Goal: Information Seeking & Learning: Learn about a topic

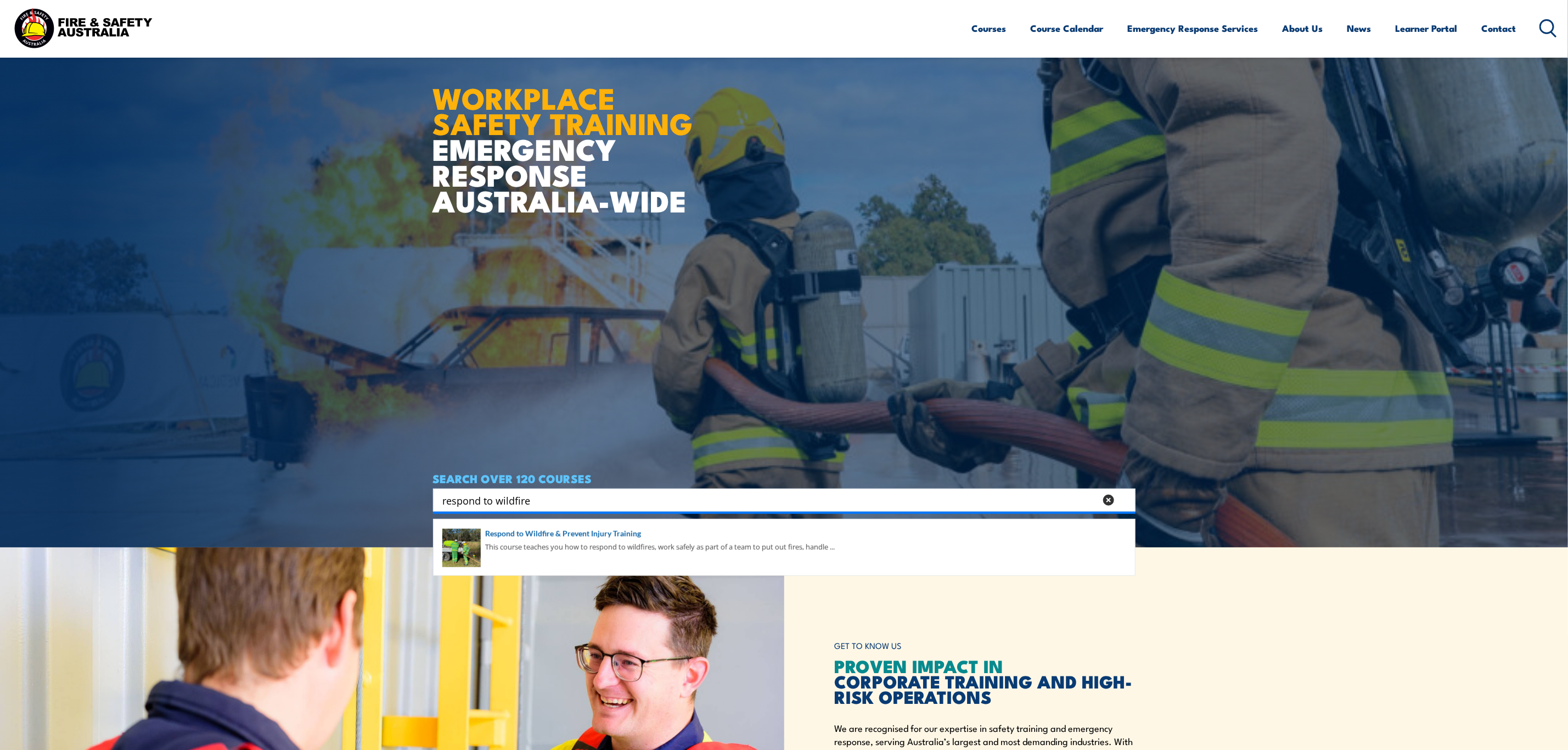
scroll to position [247, 0]
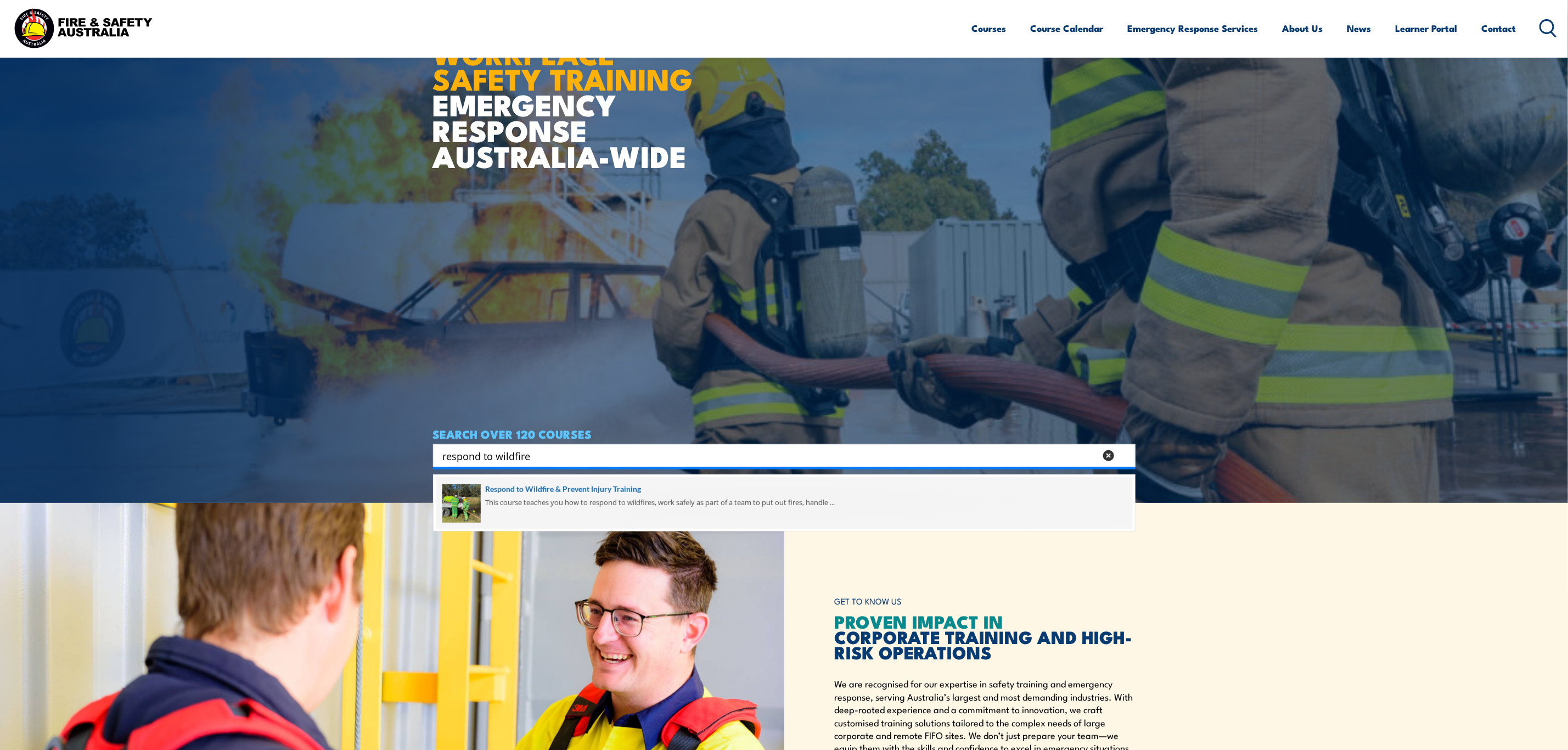
type input "respond to wildfire"
click at [568, 496] on span at bounding box center [784, 503] width 696 height 52
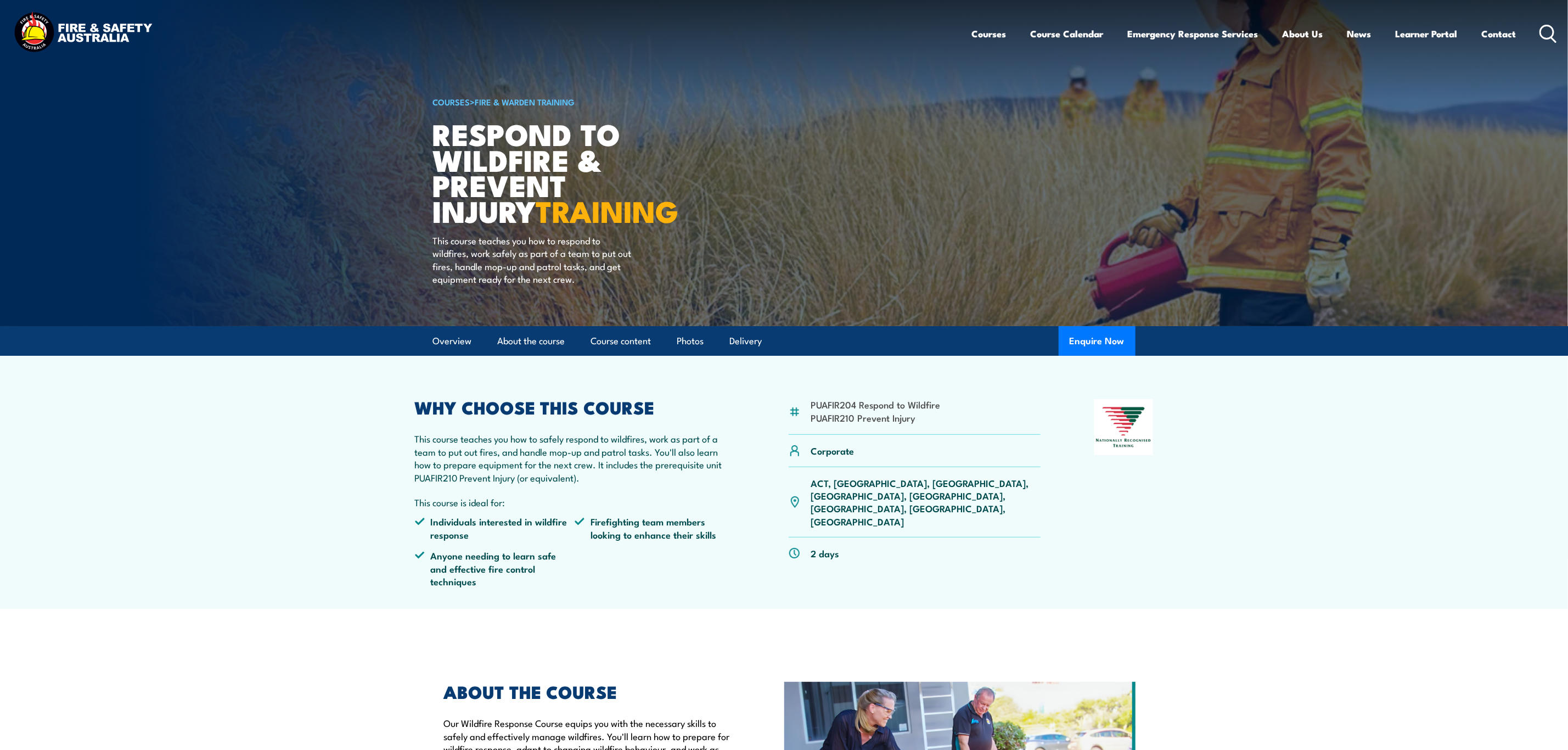
drag, startPoint x: 690, startPoint y: 192, endPoint x: 677, endPoint y: 178, distance: 19.1
click at [677, 178] on h1 "Respond to Wildfire & Prevent Injury TRAINING" at bounding box center [568, 172] width 271 height 103
drag, startPoint x: 419, startPoint y: 409, endPoint x: 656, endPoint y: 412, distance: 237.0
click at [656, 412] on h2 "WHY CHOOSE THIS COURSE" at bounding box center [575, 406] width 321 height 15
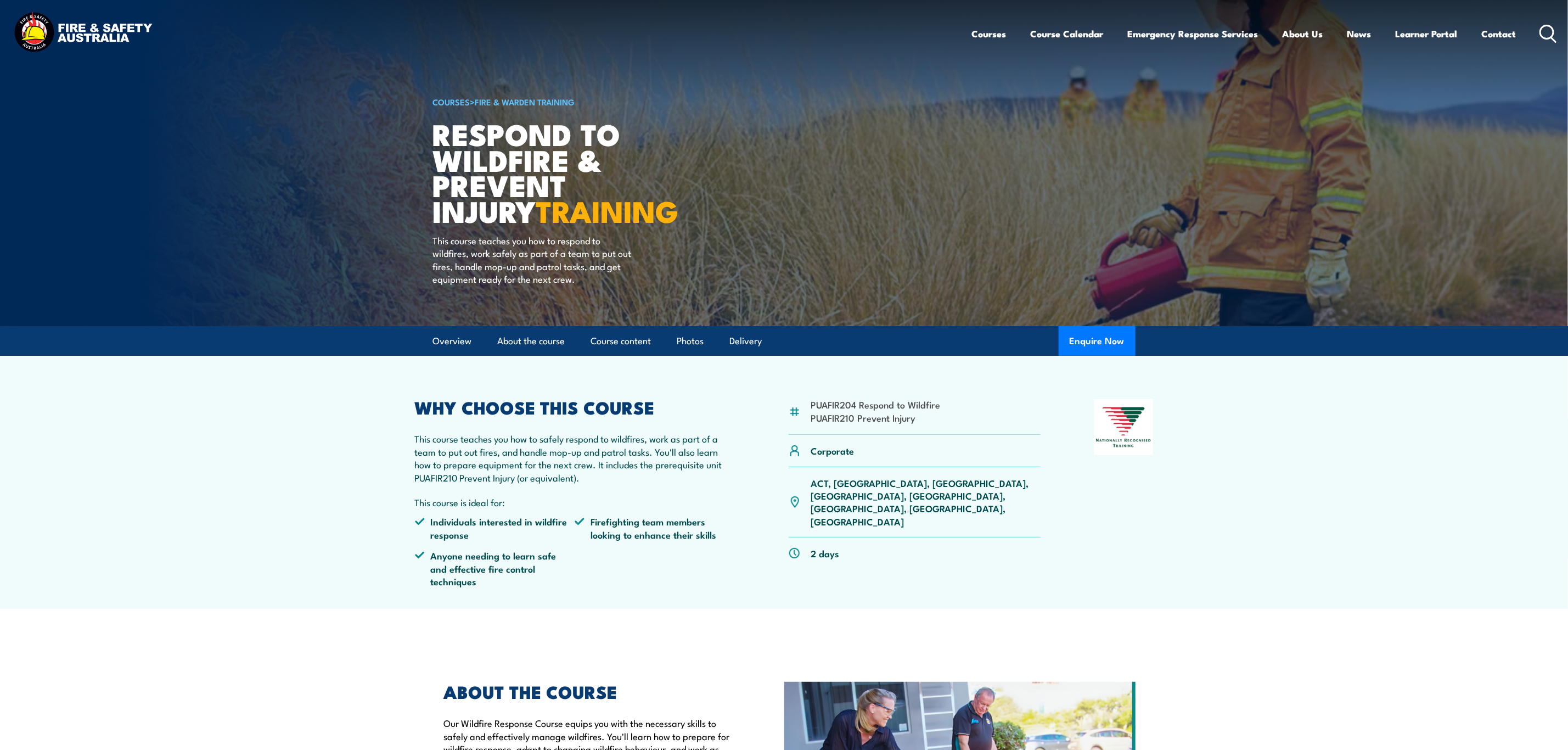
click at [1543, 32] on icon at bounding box center [1548, 34] width 18 height 18
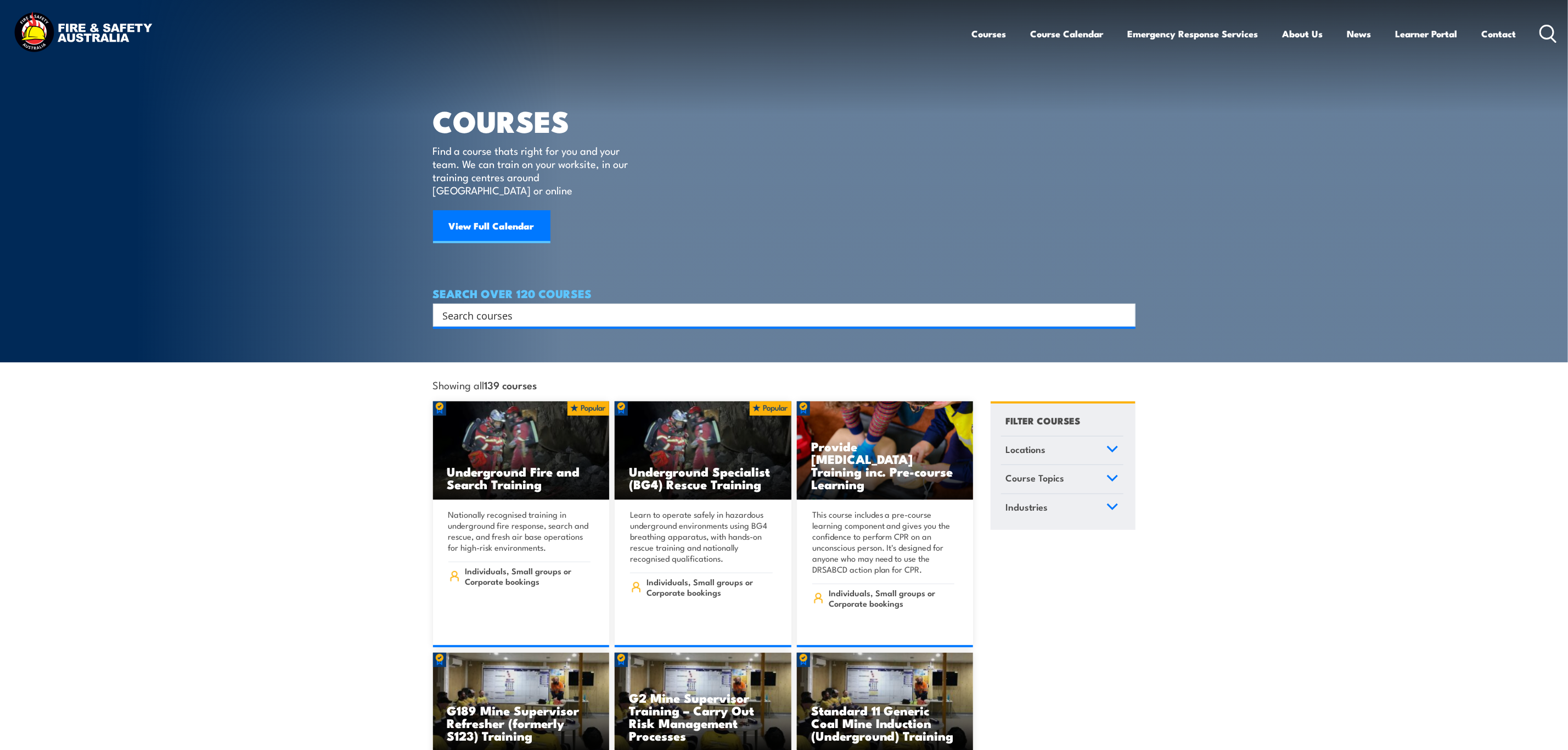
click at [684, 304] on div "Search" at bounding box center [784, 315] width 702 height 23
click at [684, 307] on input "Search input" at bounding box center [777, 315] width 668 height 16
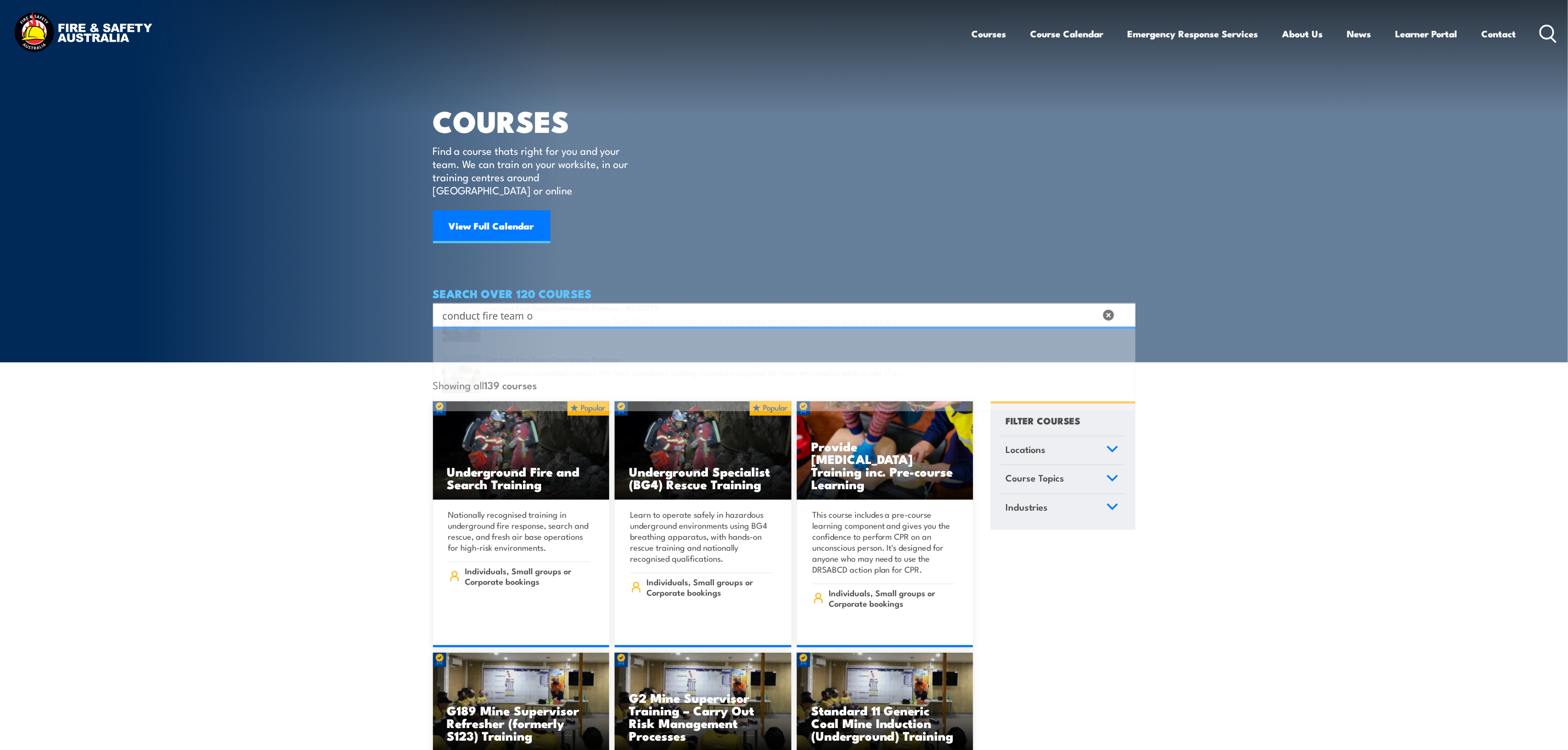
type input "conduct fire team o"
click at [628, 400] on span at bounding box center [784, 401] width 696 height 52
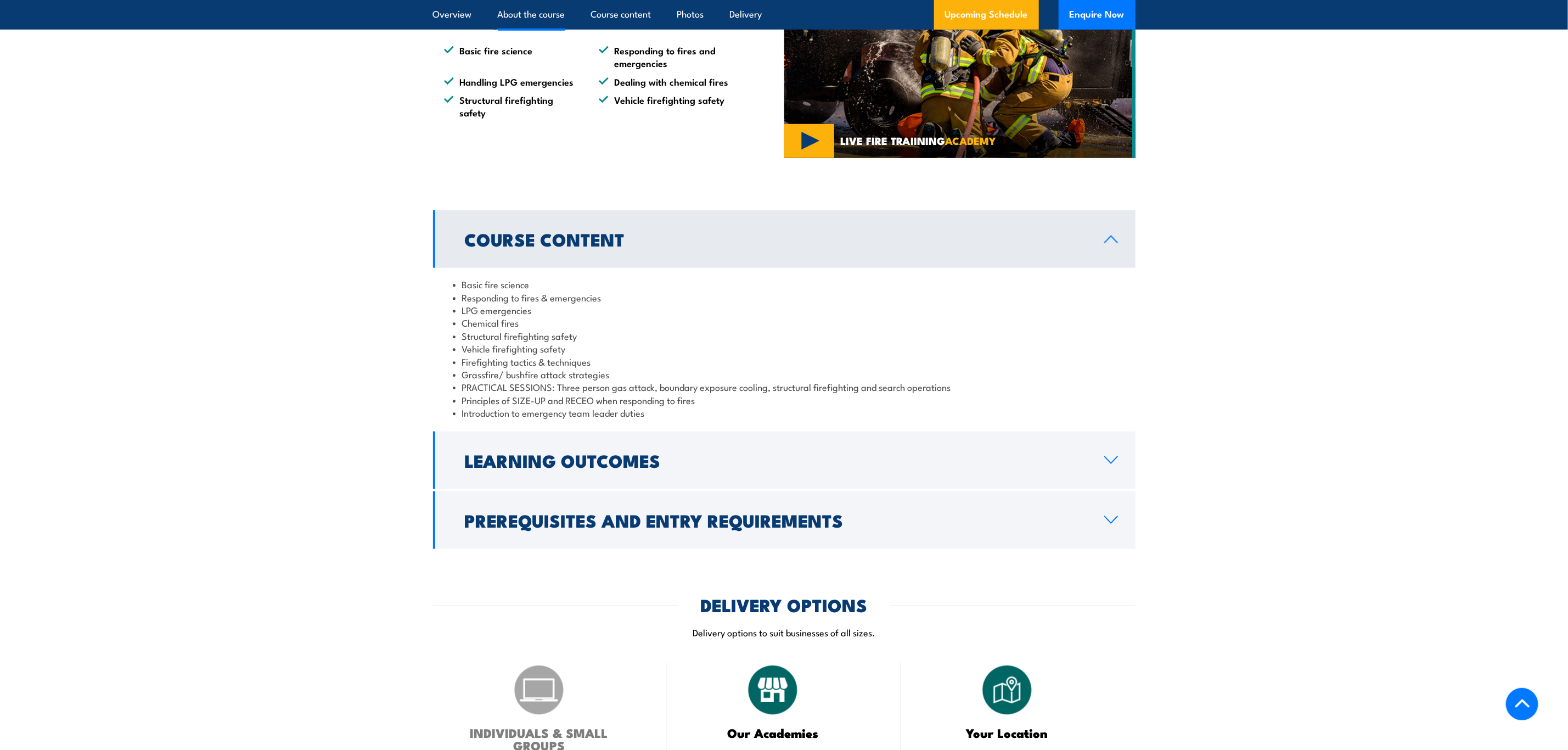
scroll to position [741, 0]
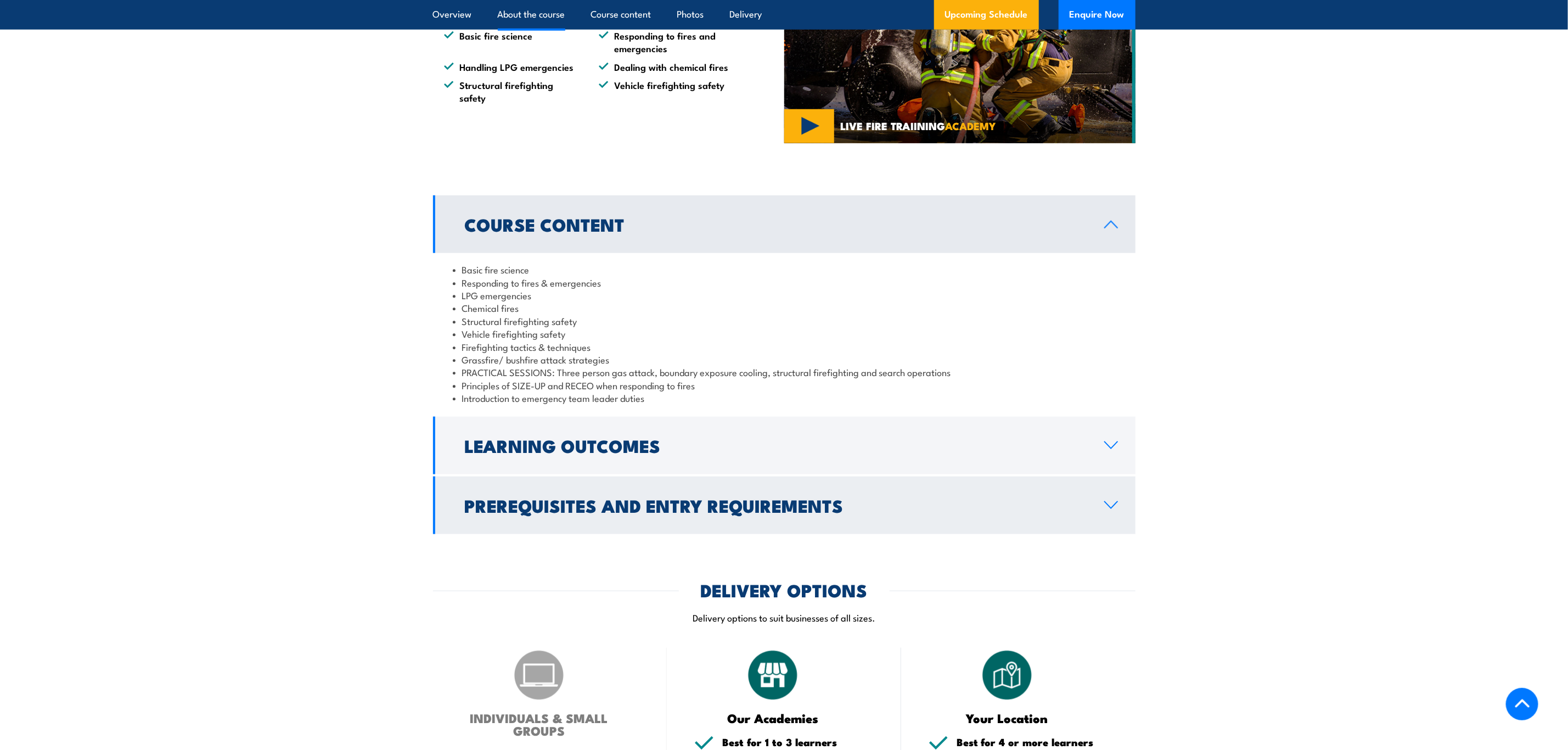
click at [601, 513] on h2 "Prerequisites and Entry Requirements" at bounding box center [776, 505] width 622 height 15
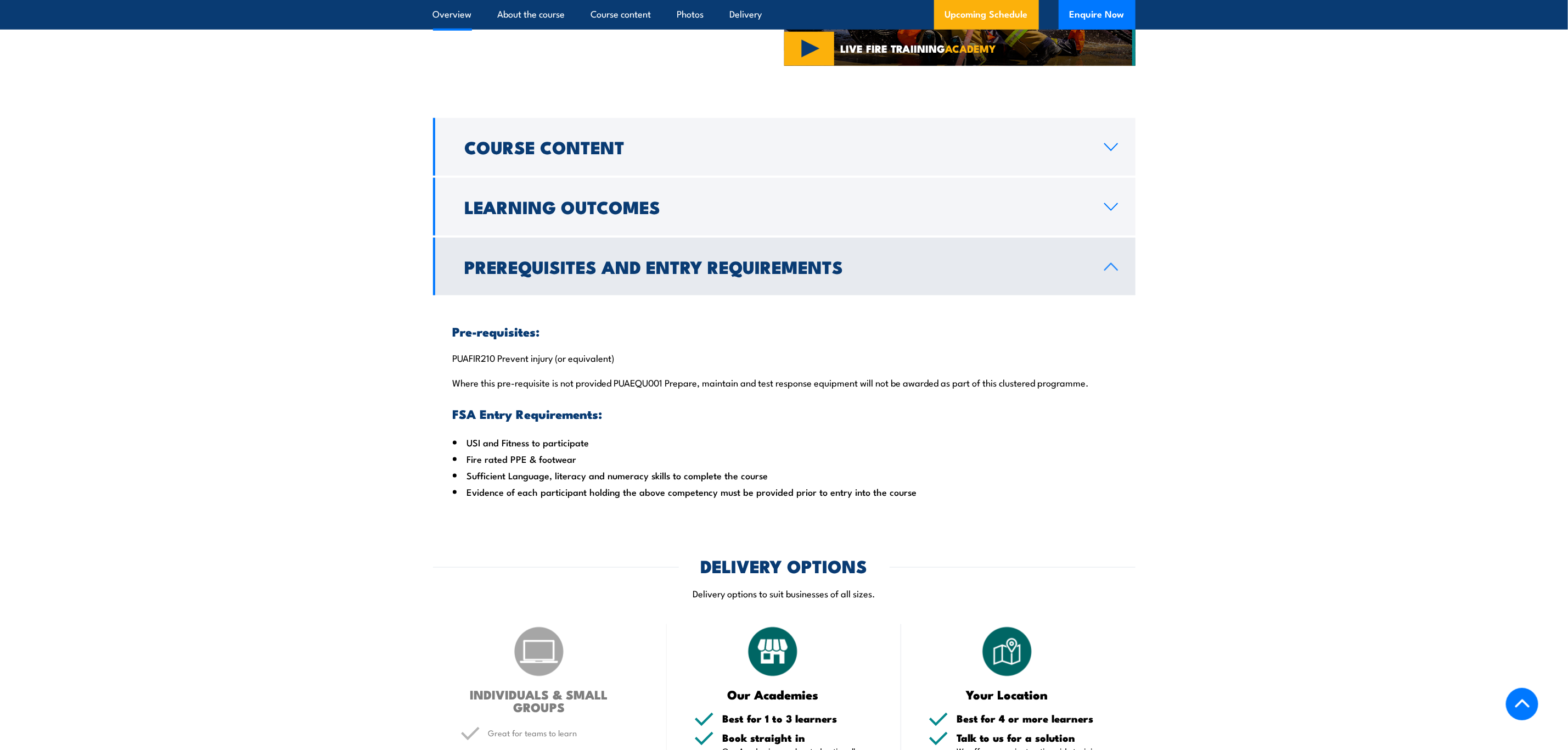
scroll to position [823, 0]
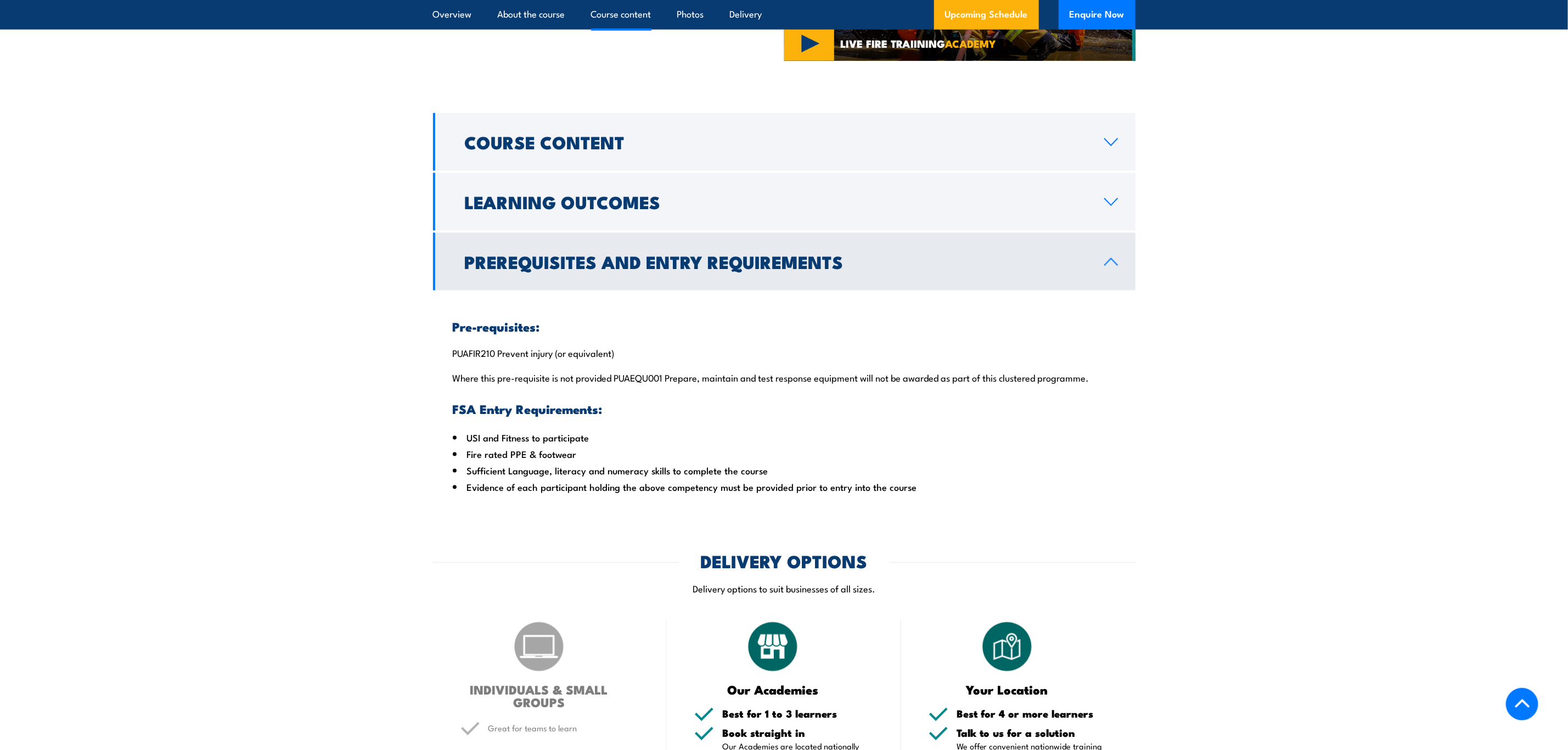
click at [537, 268] on h2 "Prerequisites and Entry Requirements" at bounding box center [776, 261] width 622 height 15
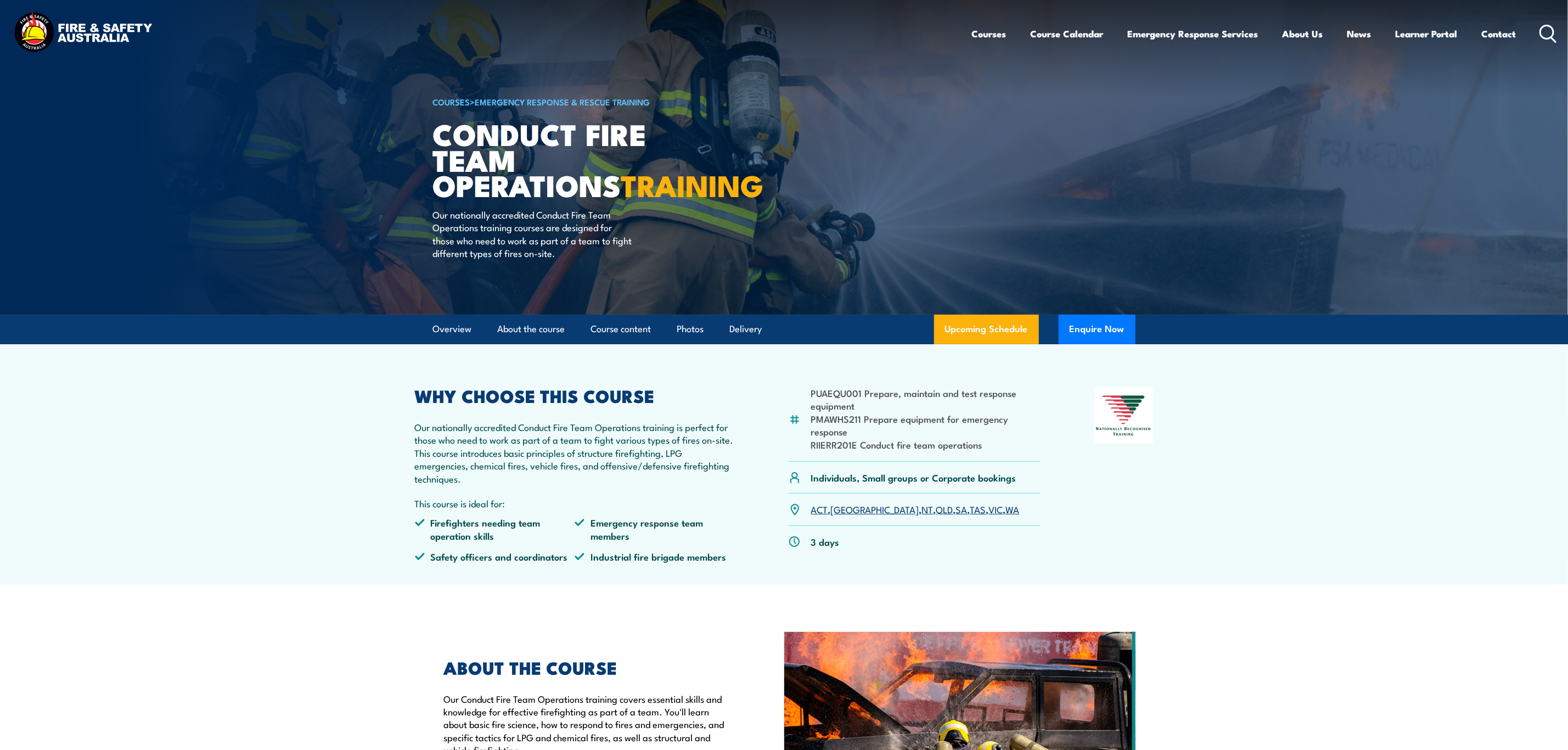
click at [1542, 30] on icon at bounding box center [1548, 34] width 18 height 18
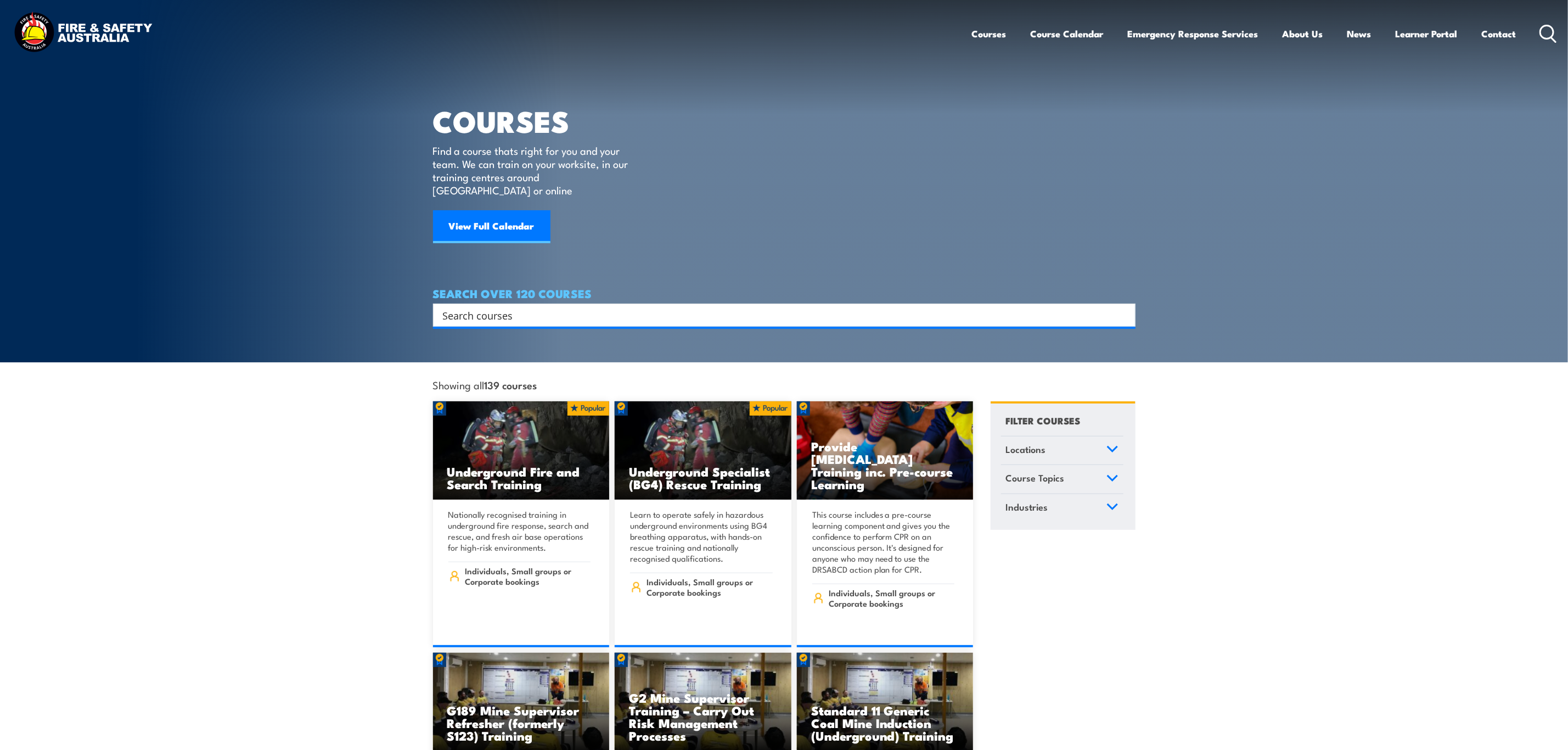
click at [682, 307] on input "Search input" at bounding box center [777, 315] width 668 height 16
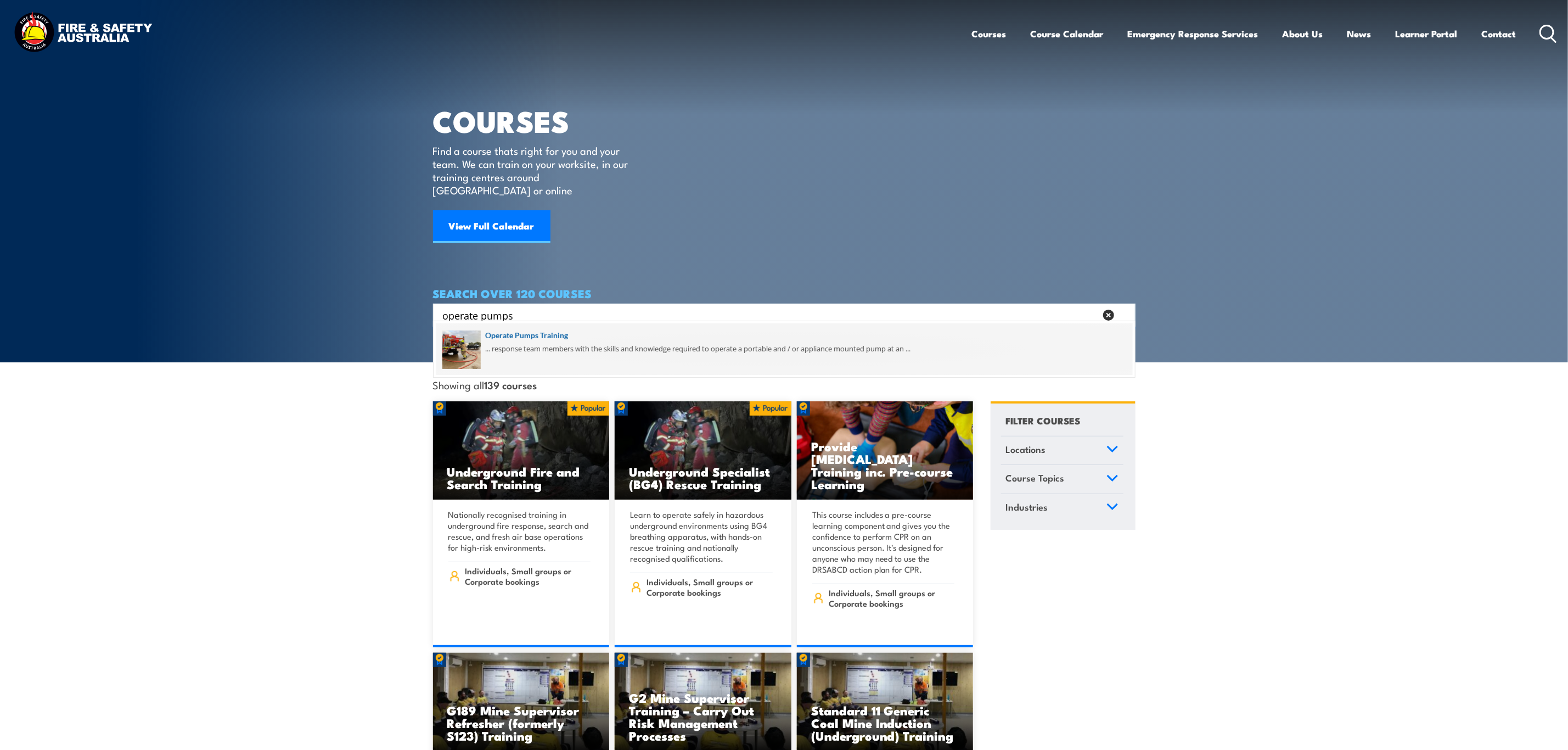
type input "operate pumps"
click at [545, 344] on span at bounding box center [784, 349] width 696 height 52
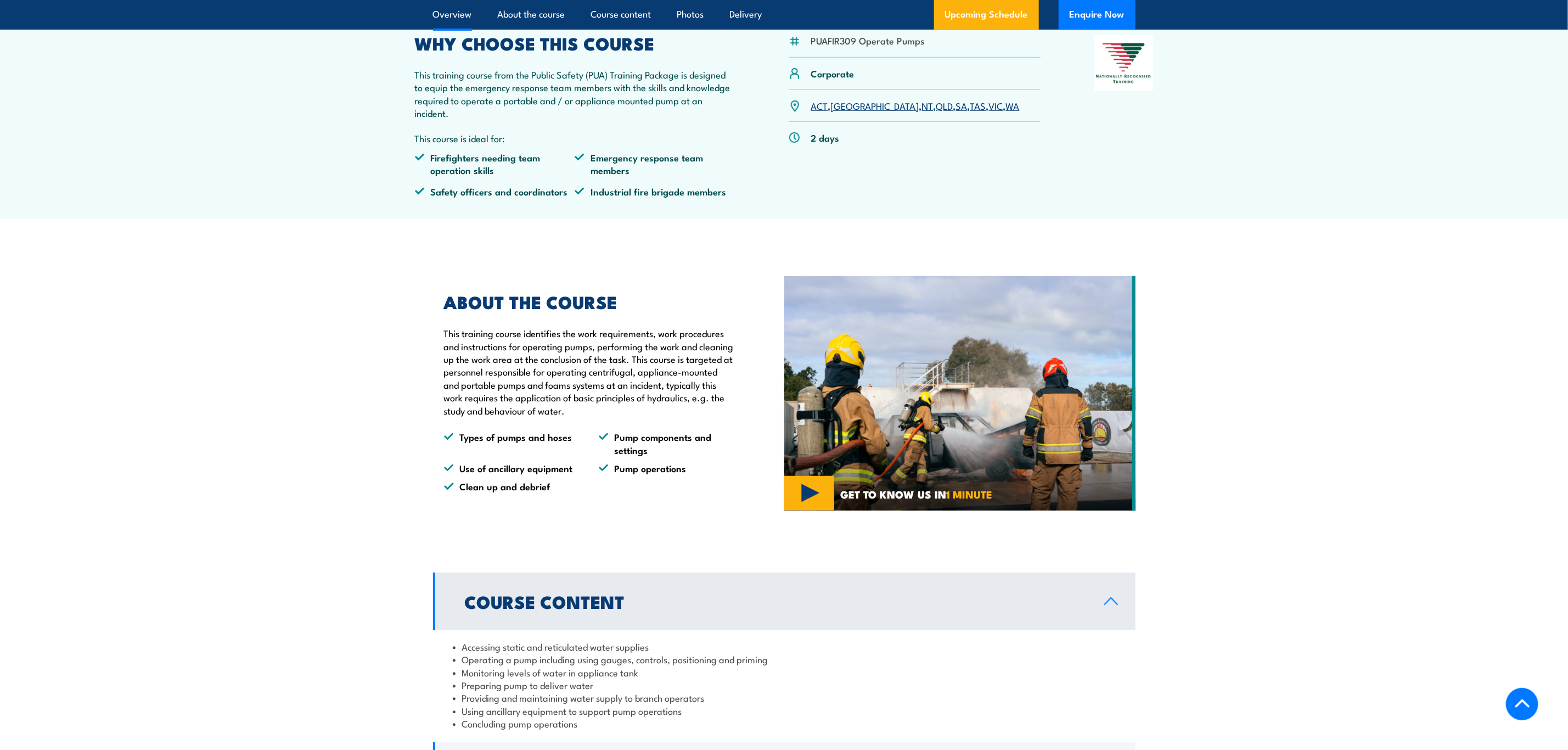
scroll to position [329, 0]
